Goal: Task Accomplishment & Management: Manage account settings

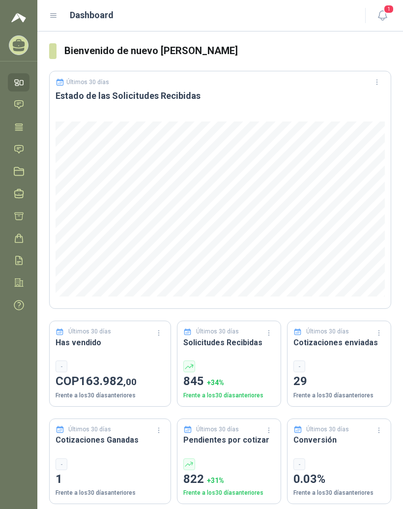
click at [64, 13] on div "Dashboard" at bounding box center [201, 15] width 304 height 14
click at [57, 10] on div "Dashboard" at bounding box center [201, 15] width 304 height 14
click at [52, 14] on icon at bounding box center [53, 15] width 9 height 9
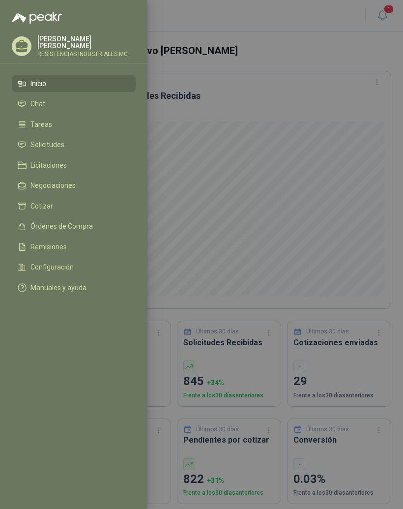
click at [73, 145] on li "Solicitudes" at bounding box center [74, 145] width 112 height 9
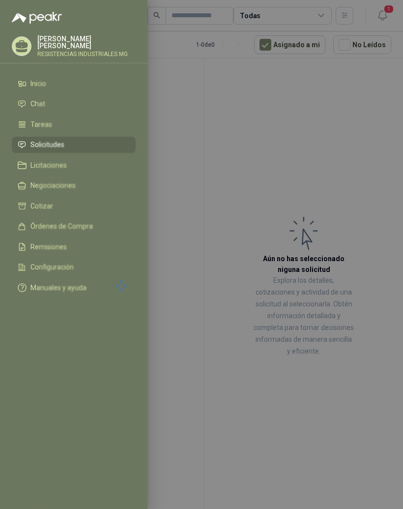
click at [328, 150] on div at bounding box center [201, 254] width 403 height 509
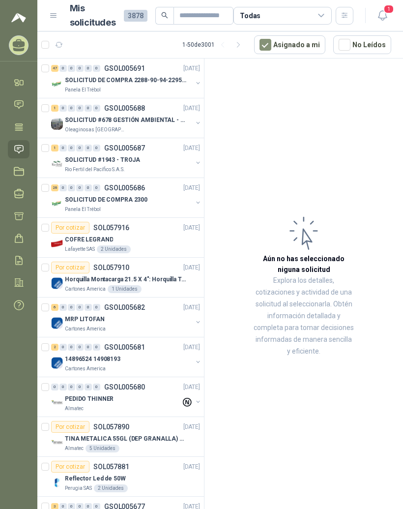
click at [60, 70] on div "0" at bounding box center [62, 68] width 7 height 7
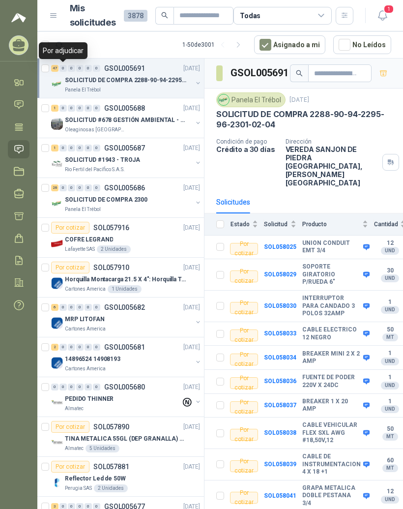
click at [151, 123] on p "SOLICITUD #678 GESTIÓN AMBIENTAL - TUMACO" at bounding box center [126, 119] width 122 height 9
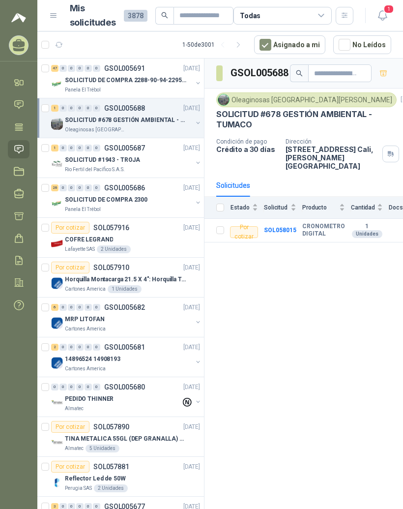
click at [147, 166] on div "Rio Fertil del Pacífico S.A.S." at bounding box center [128, 170] width 127 height 8
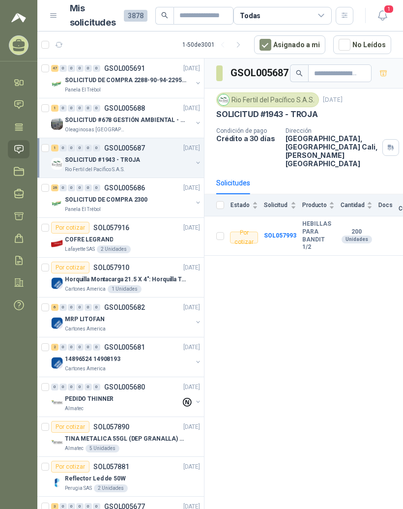
click at [139, 212] on div "Panela El Trébol" at bounding box center [128, 209] width 127 height 8
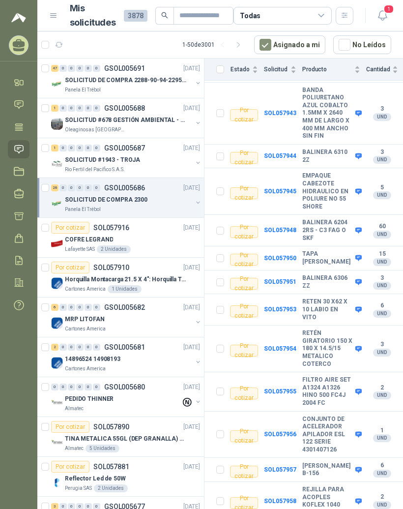
scroll to position [198, 0]
click at [151, 241] on div "COFRE LEGRAND" at bounding box center [132, 239] width 135 height 12
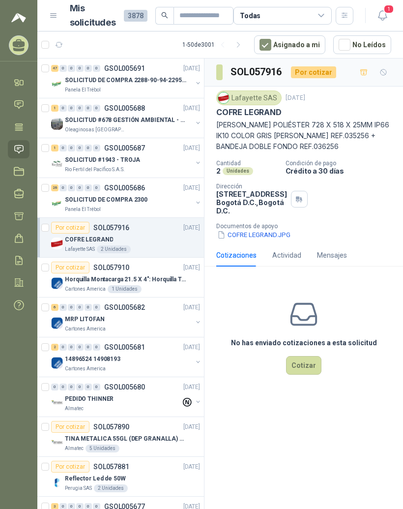
click at [99, 276] on p "Horquilla Montacarga 21.5 X 4": Horquilla Telescopica Overall size 2108 x 660 x…" at bounding box center [126, 279] width 122 height 9
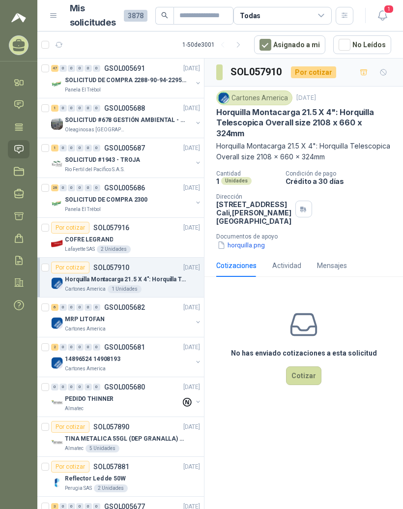
click at [59, 310] on span "0" at bounding box center [62, 307] width 7 height 7
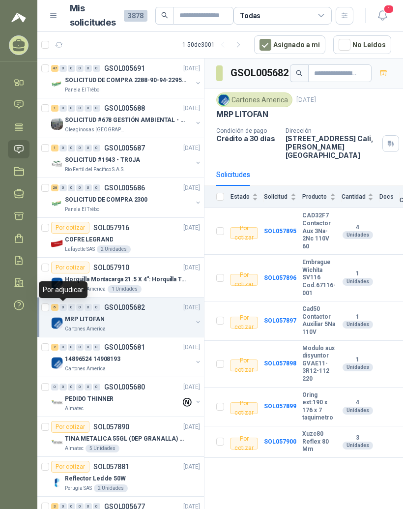
click at [68, 349] on div "0" at bounding box center [71, 346] width 7 height 7
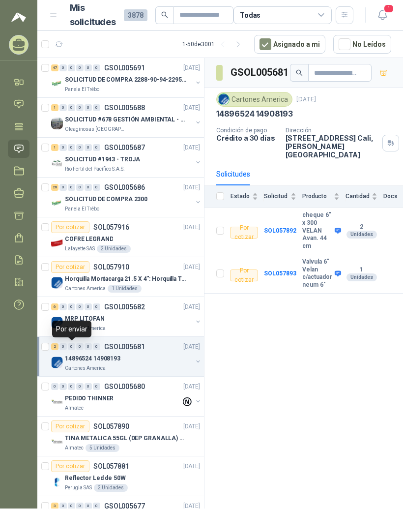
scroll to position [12, 0]
click at [53, 343] on div "2" at bounding box center [54, 346] width 7 height 7
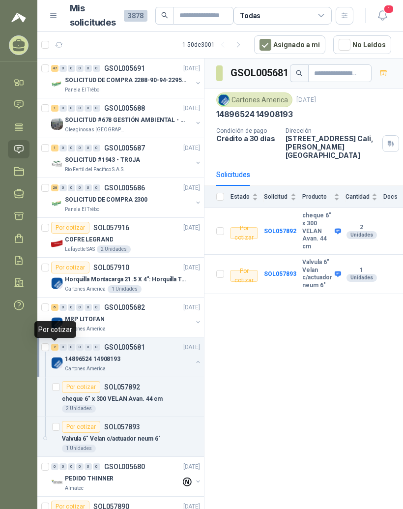
click at [86, 343] on div "0" at bounding box center [88, 346] width 7 height 7
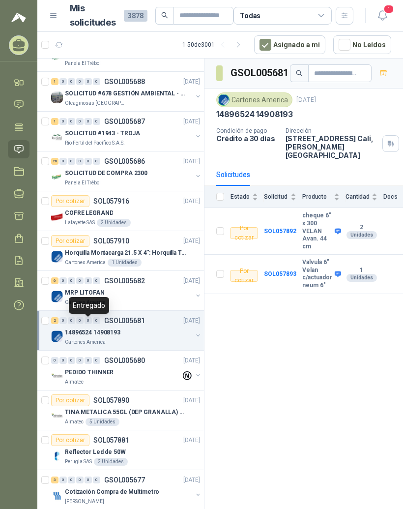
scroll to position [28, 0]
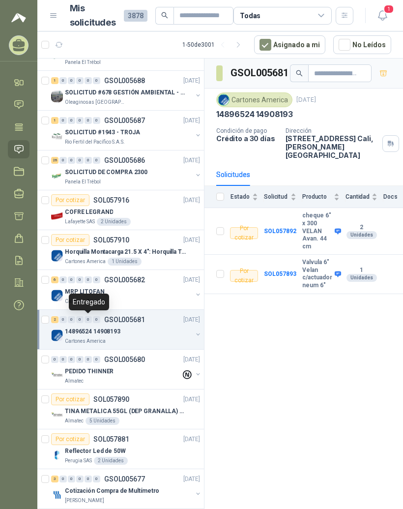
click at [74, 356] on div "0" at bounding box center [71, 359] width 7 height 7
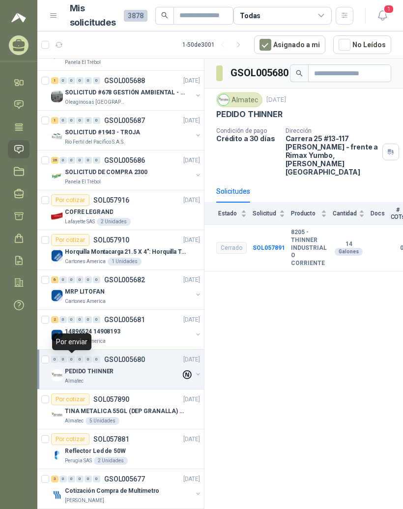
click at [93, 396] on p "SOL057890" at bounding box center [111, 399] width 36 height 7
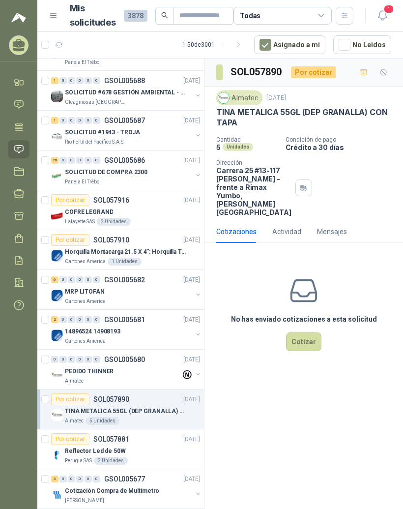
click at [72, 433] on div "Por cotizar" at bounding box center [70, 439] width 38 height 12
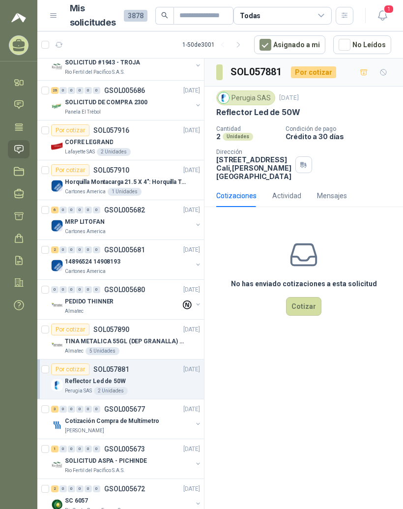
scroll to position [101, 0]
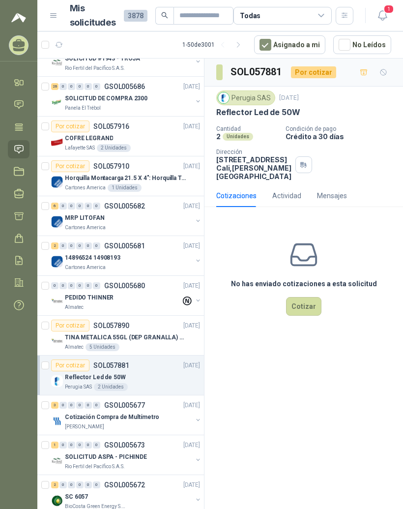
click at [56, 401] on div "3" at bounding box center [54, 404] width 7 height 7
